Goal: Information Seeking & Learning: Find contact information

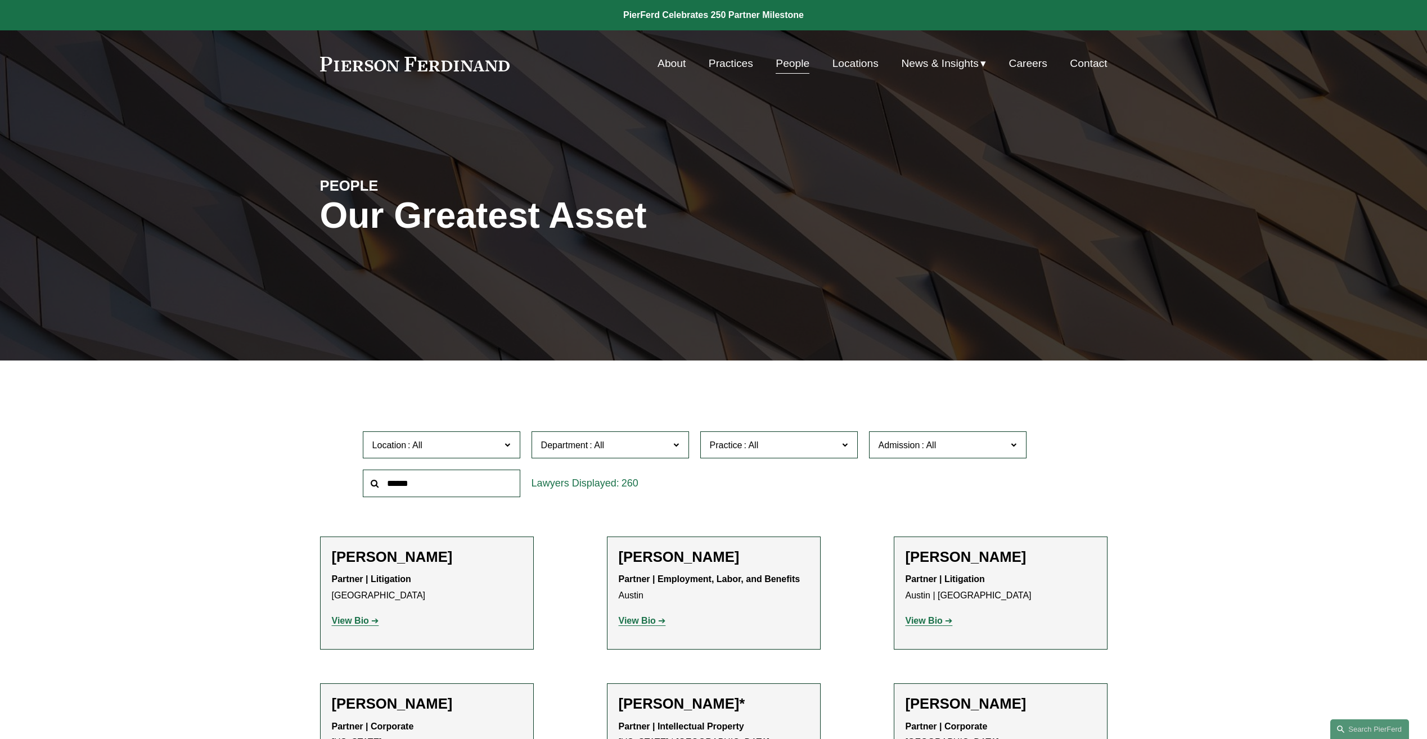
click at [730, 69] on link "Practices" at bounding box center [731, 63] width 44 height 21
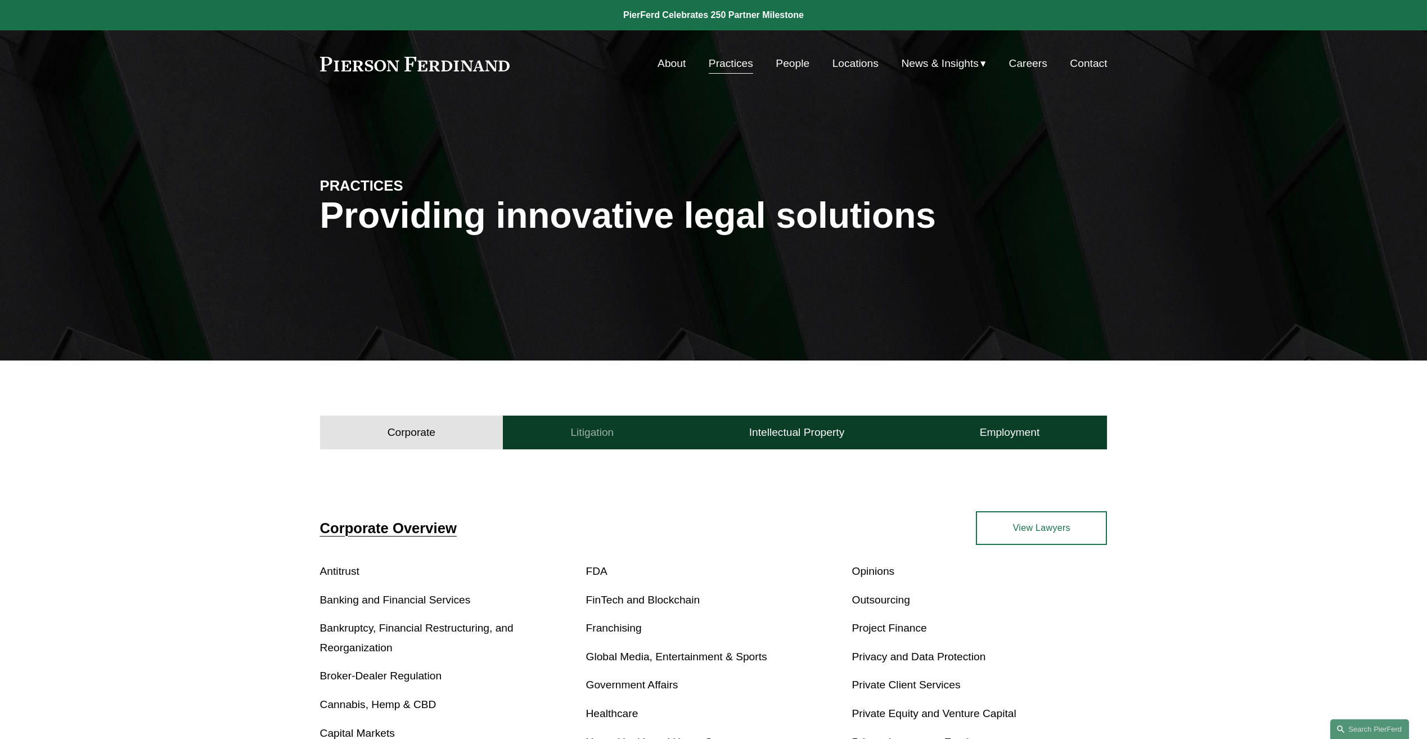
click at [606, 433] on h4 "Litigation" at bounding box center [591, 433] width 43 height 14
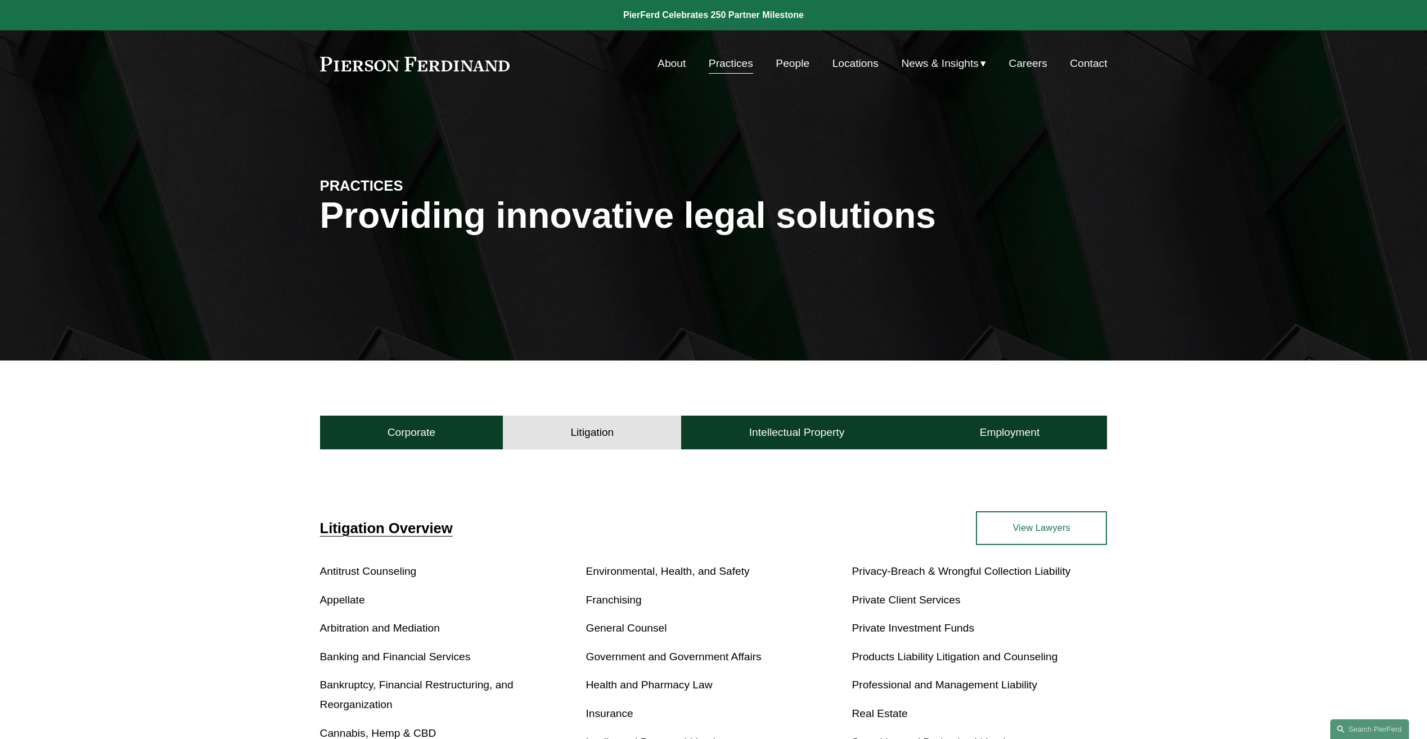
click at [791, 63] on link "People" at bounding box center [793, 63] width 34 height 21
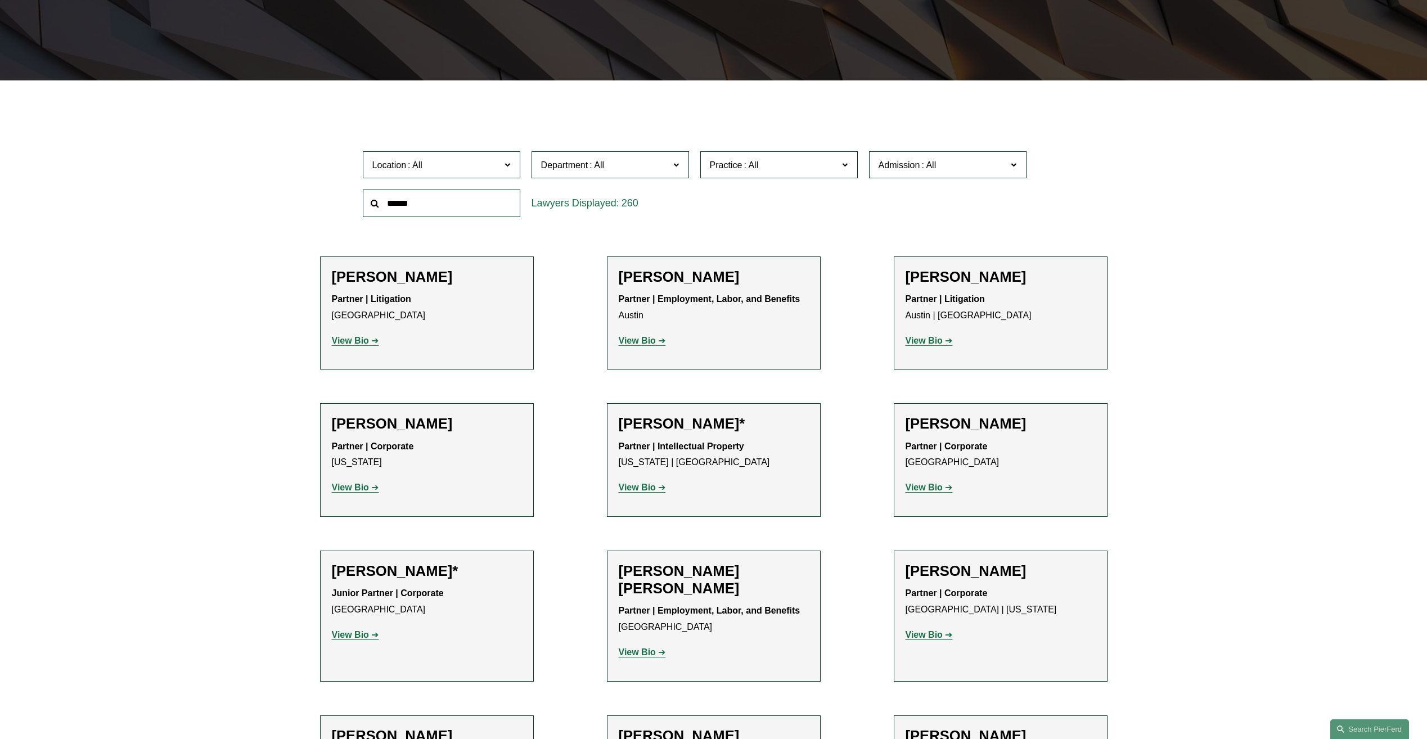
scroll to position [281, 0]
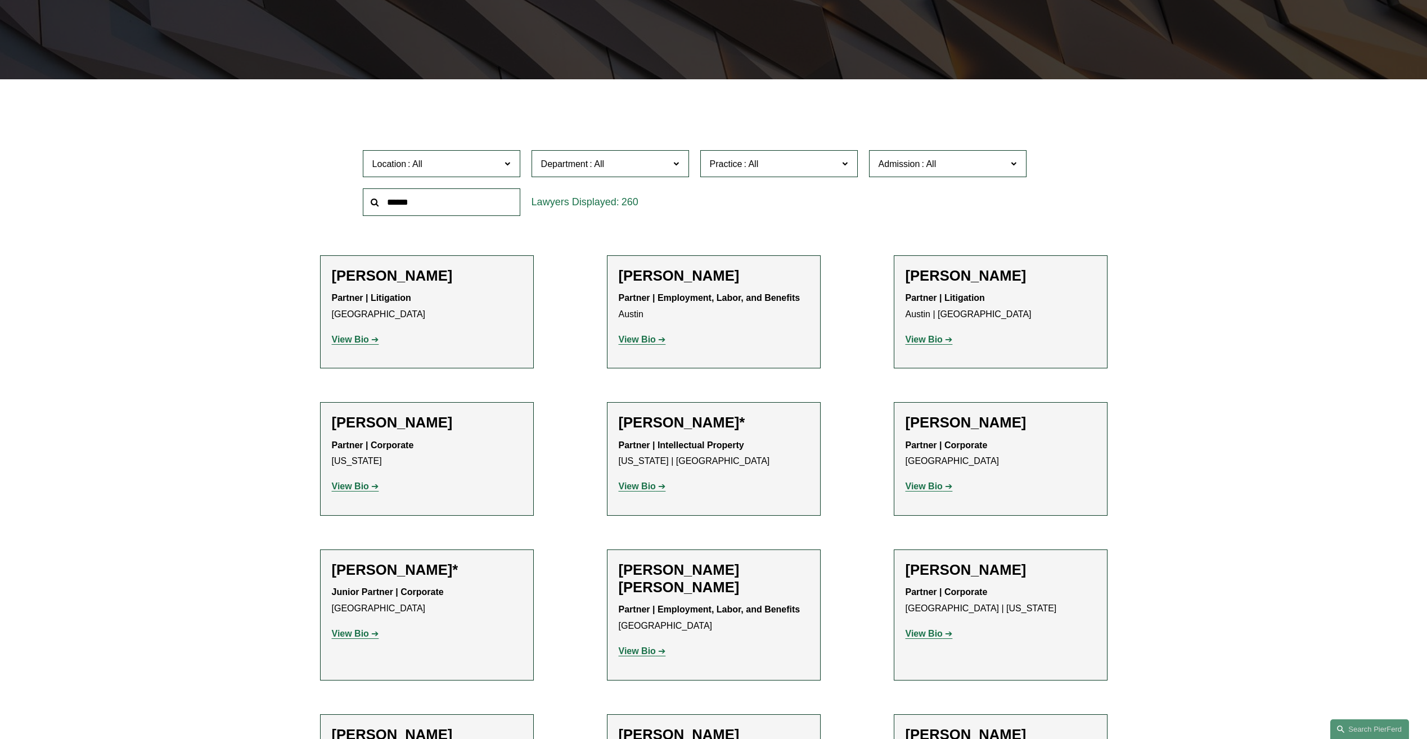
click at [804, 158] on span "Practice" at bounding box center [774, 163] width 129 height 15
click at [968, 154] on label "Admission" at bounding box center [948, 164] width 158 height 28
click at [0, 0] on link "[US_STATE]" at bounding box center [0, 0] width 0 height 0
click at [1390, 730] on link "Search this site" at bounding box center [1369, 729] width 79 height 20
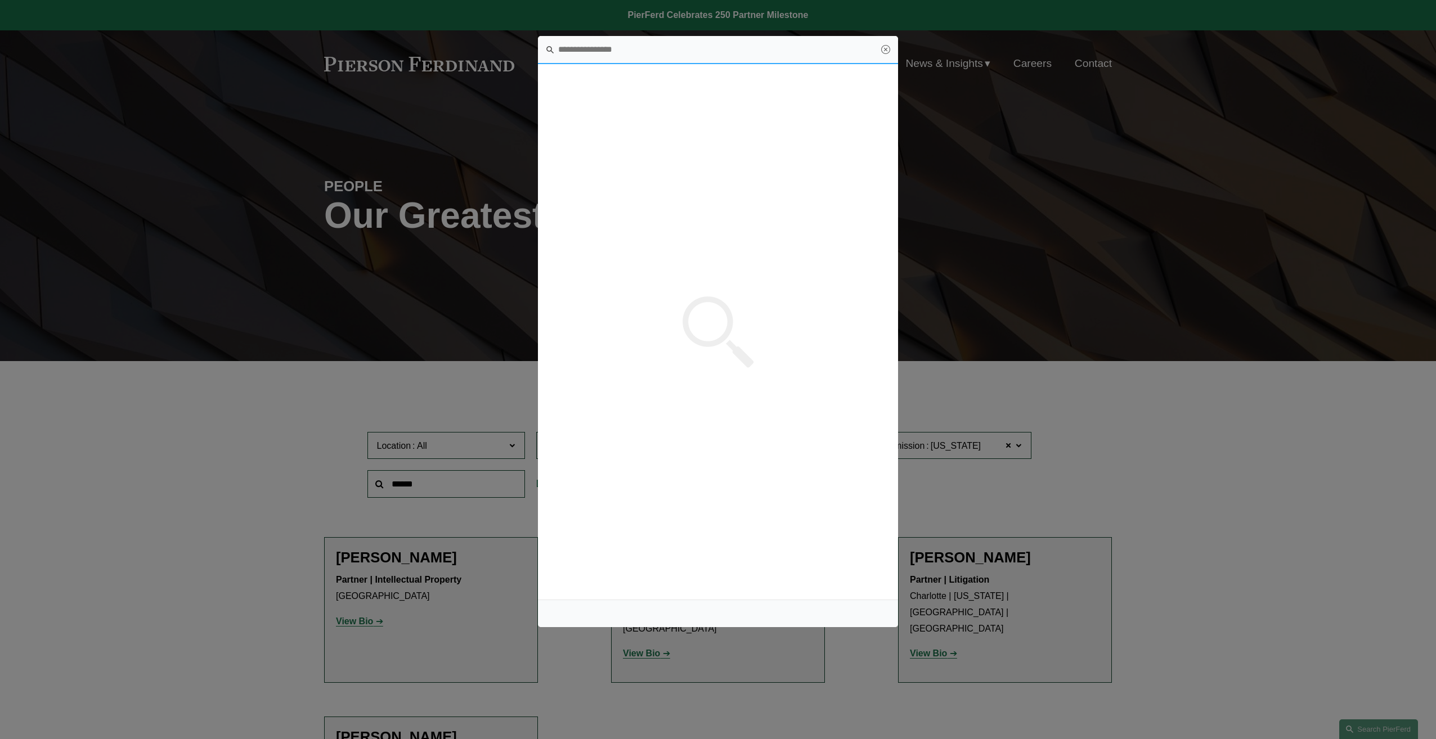
click at [890, 51] on input "Search this site" at bounding box center [718, 50] width 360 height 28
click at [883, 51] on link "Close" at bounding box center [885, 49] width 9 height 9
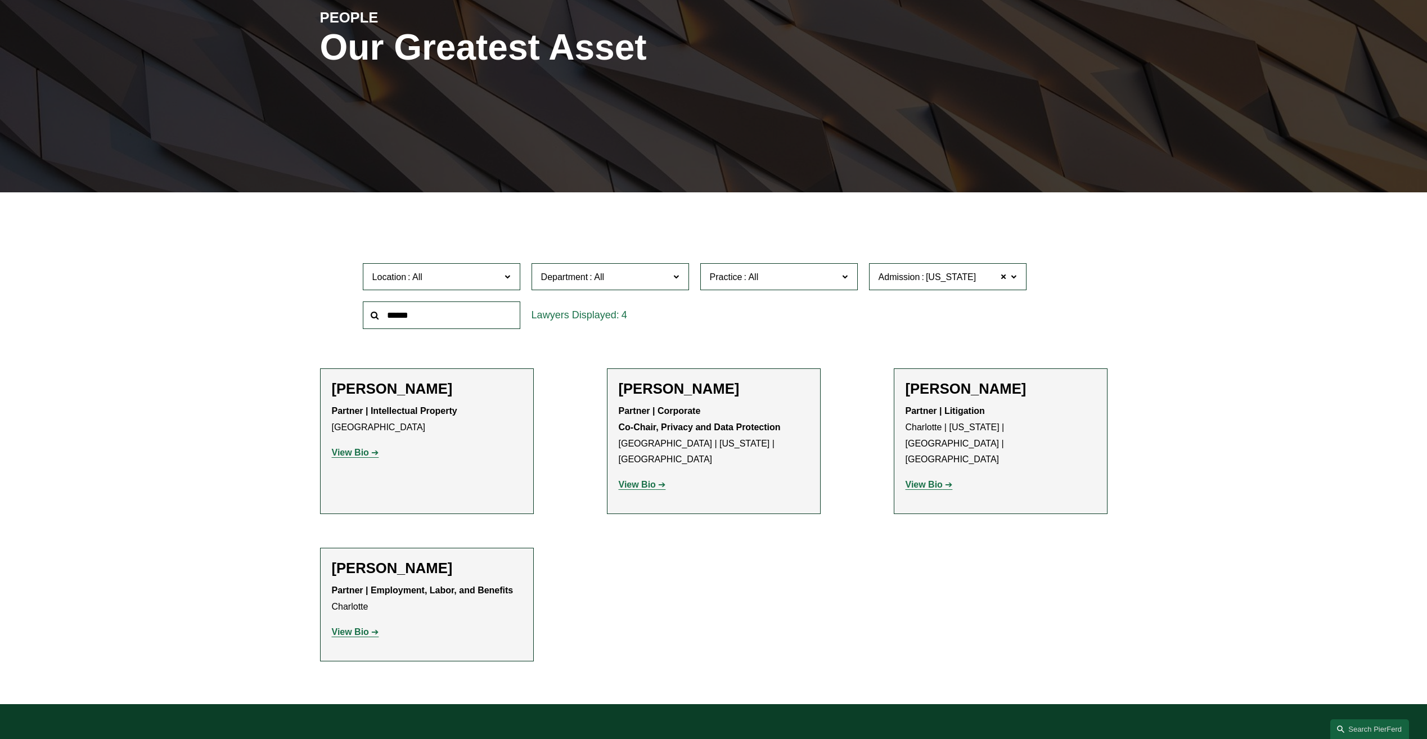
scroll to position [169, 0]
click at [350, 627] on strong "View Bio" at bounding box center [350, 632] width 37 height 10
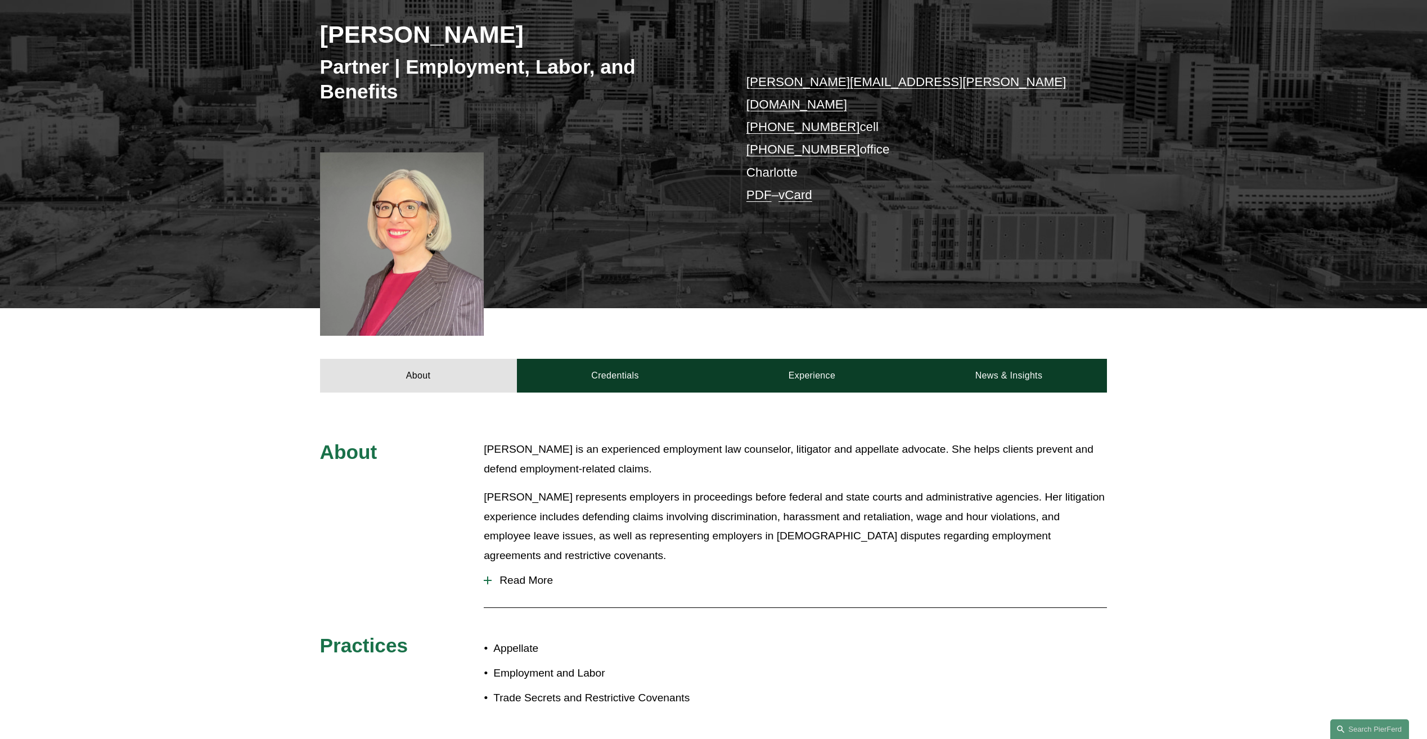
scroll to position [225, 0]
